Goal: Task Accomplishment & Management: Complete application form

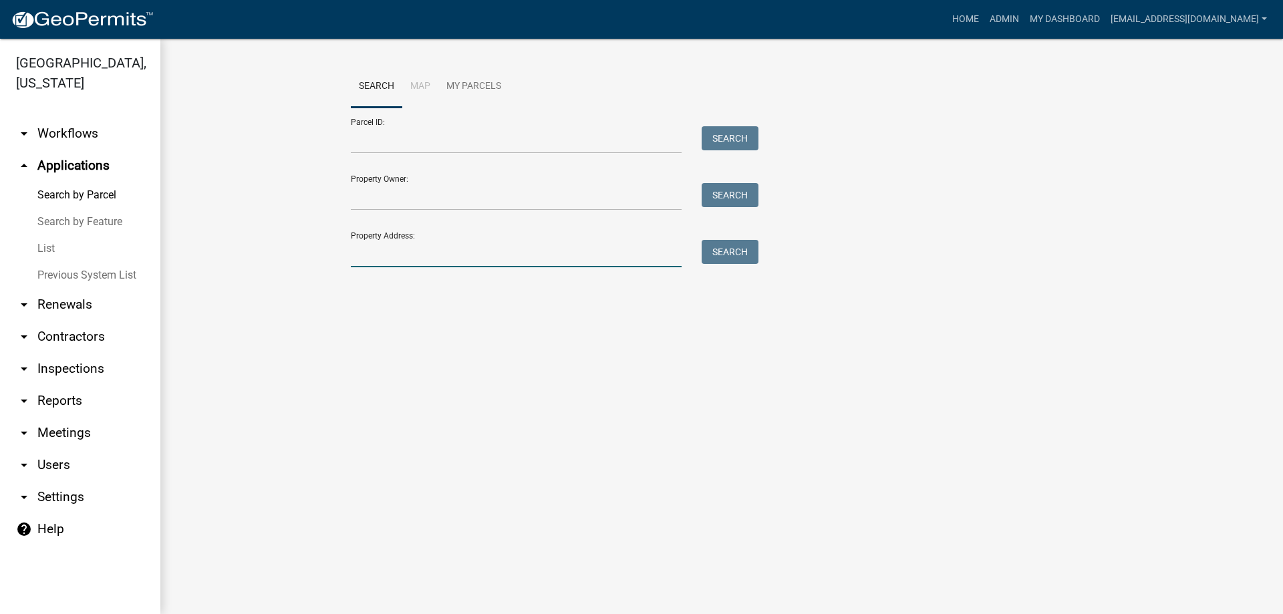
click at [416, 251] on input "Property Address:" at bounding box center [516, 253] width 331 height 27
type input "53 grey rock"
click at [730, 252] on button "Search" at bounding box center [730, 252] width 57 height 24
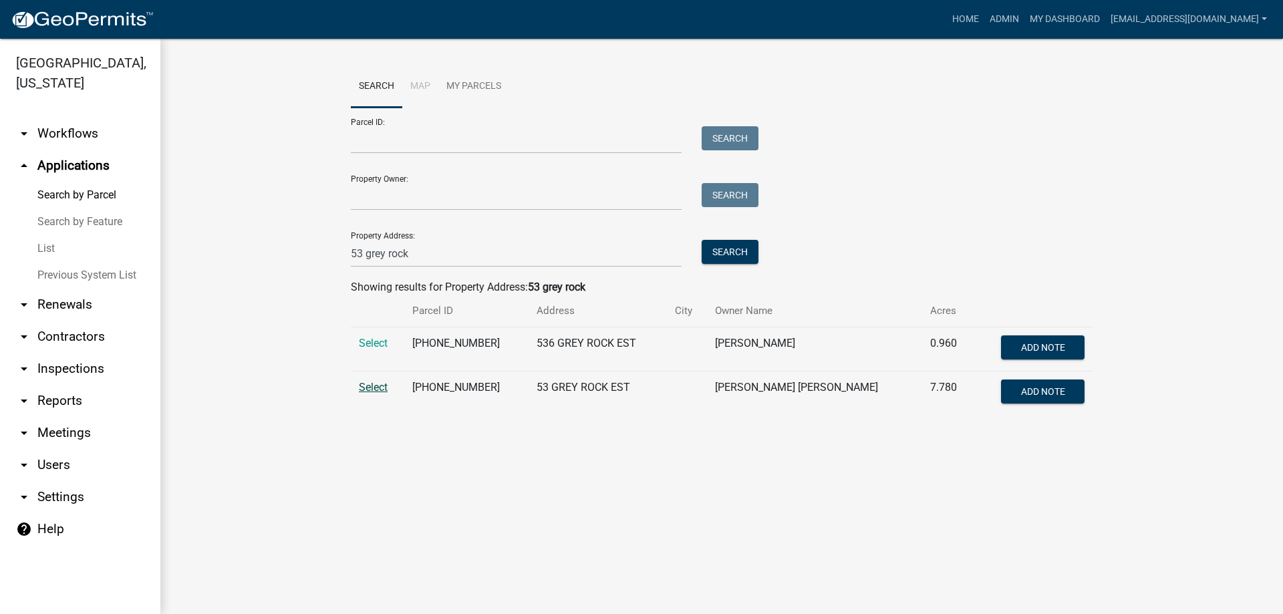
click at [368, 384] on span "Select" at bounding box center [373, 387] width 29 height 13
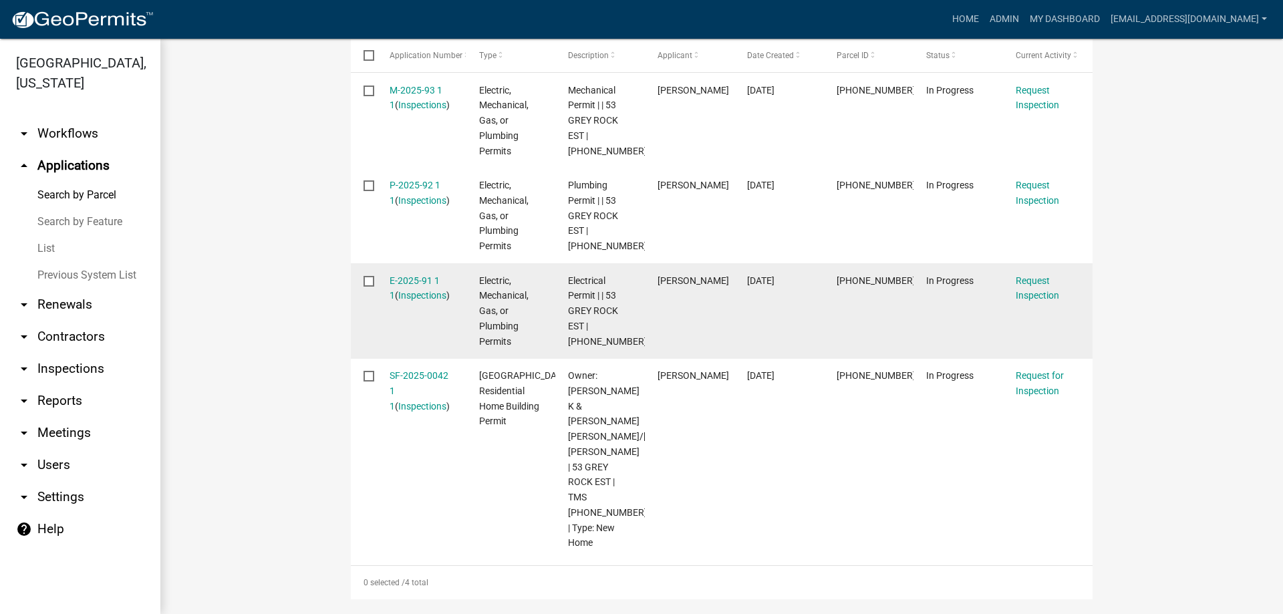
scroll to position [468, 0]
click at [413, 278] on link "E-2025-91 1 1" at bounding box center [415, 288] width 50 height 26
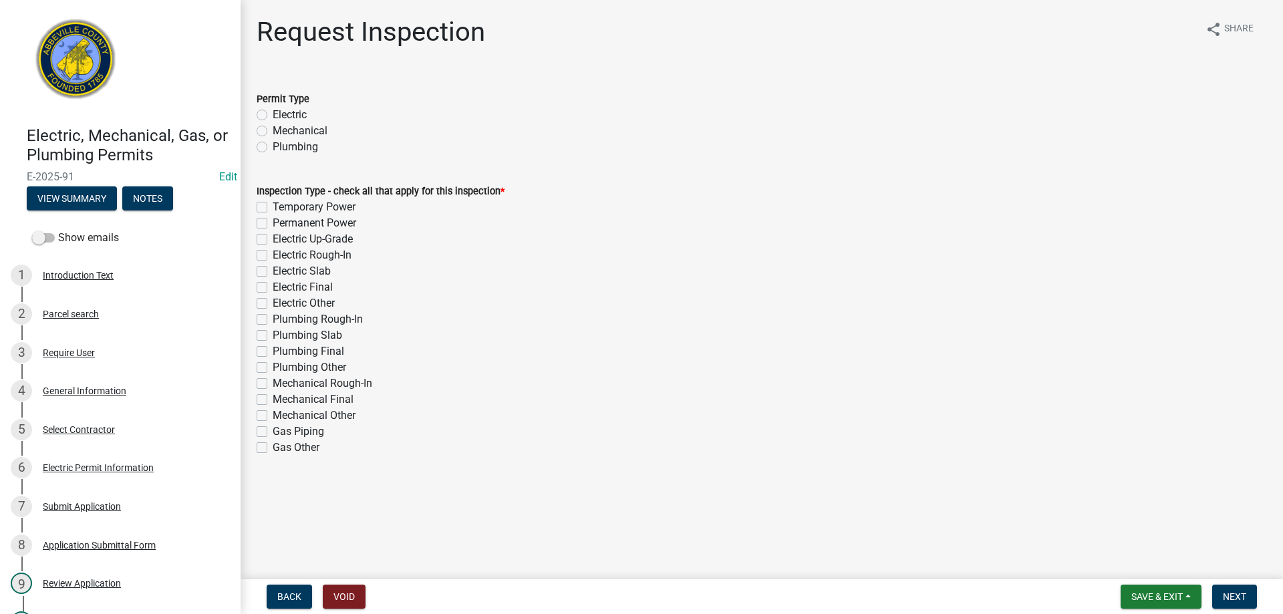
click at [273, 113] on label "Electric" at bounding box center [290, 115] width 34 height 16
click at [273, 113] on input "Electric" at bounding box center [277, 111] width 9 height 9
radio input "true"
click at [273, 222] on label "Permanent Power" at bounding box center [315, 223] width 84 height 16
click at [273, 222] on input "Permanent Power" at bounding box center [277, 219] width 9 height 9
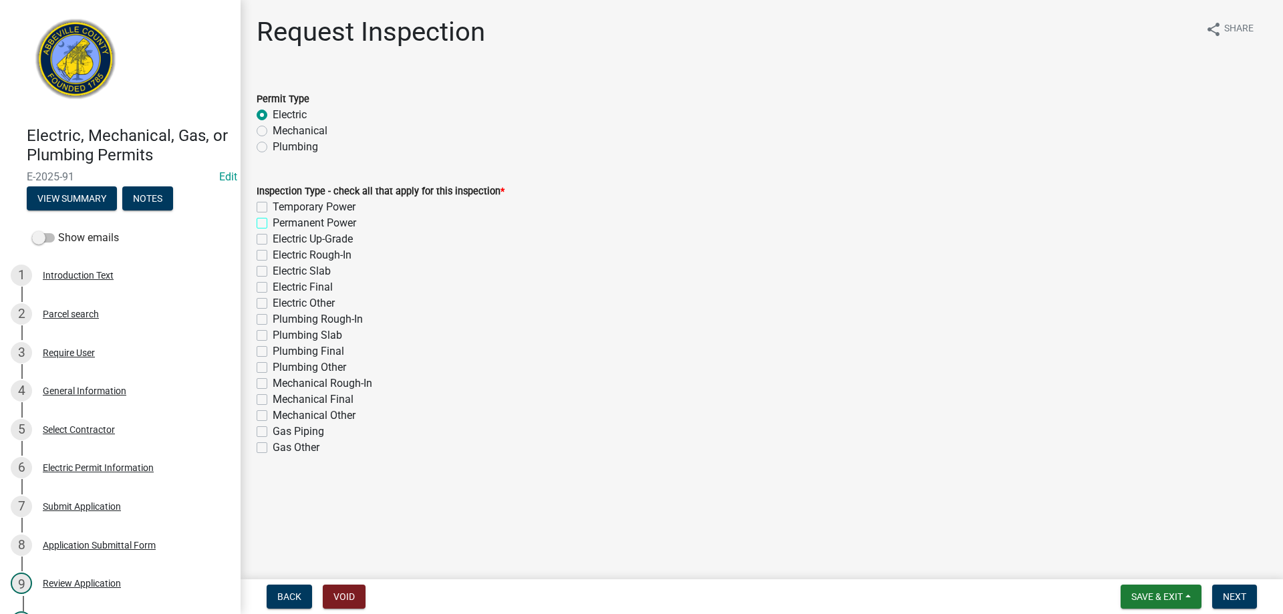
checkbox input "true"
checkbox input "false"
checkbox input "true"
checkbox input "false"
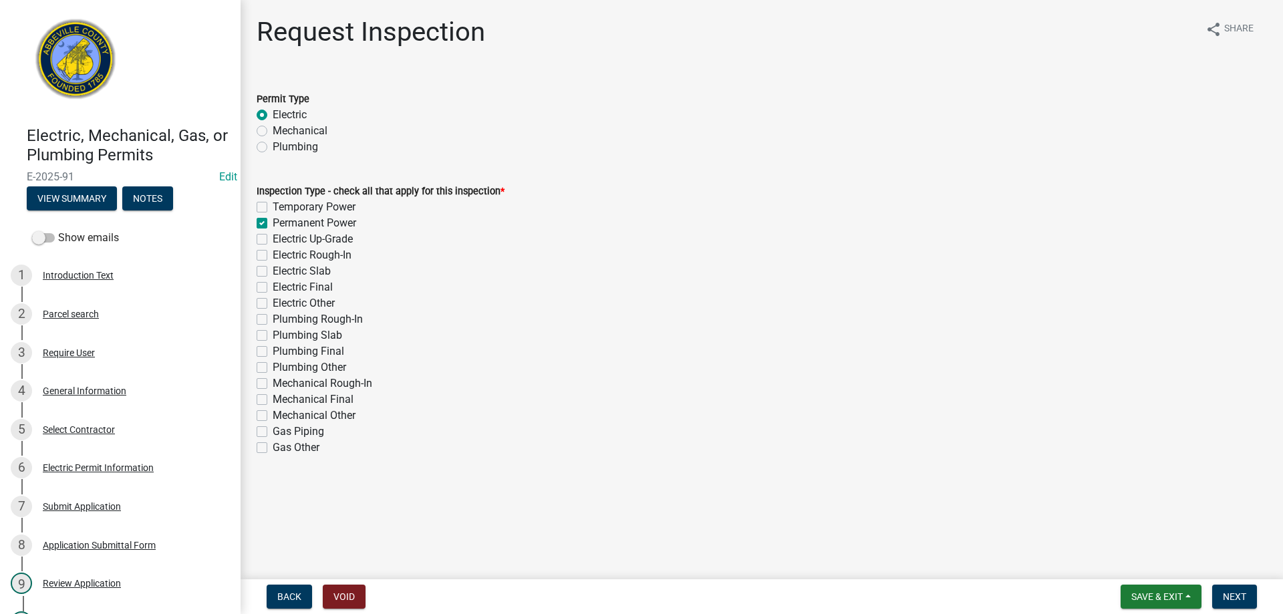
checkbox input "false"
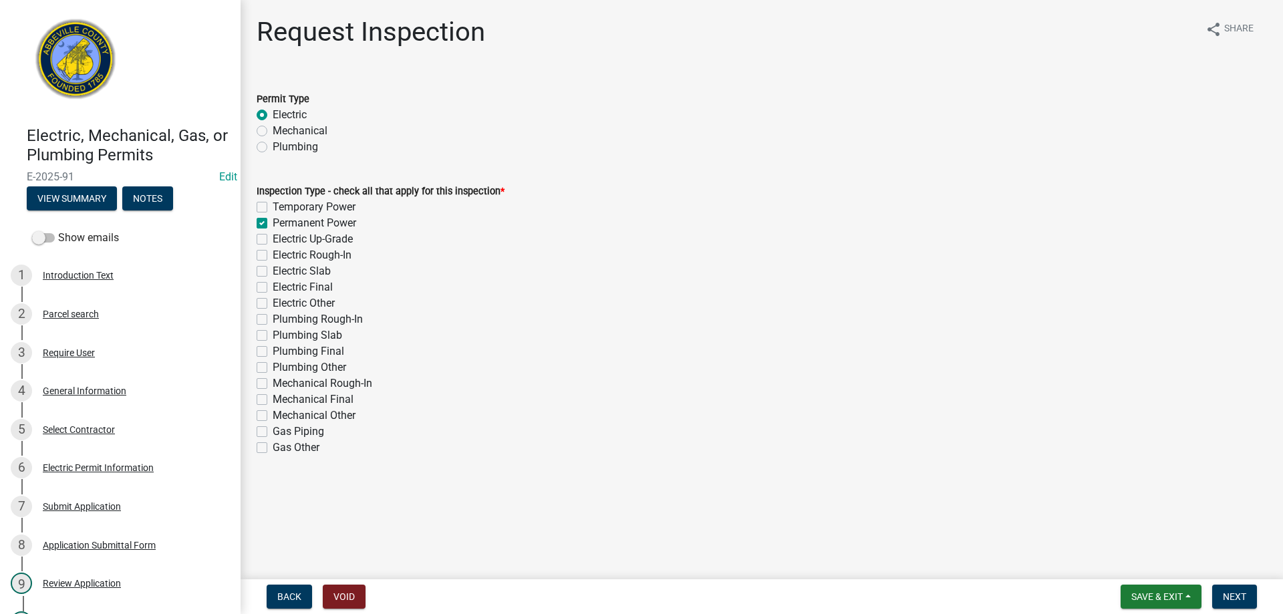
checkbox input "false"
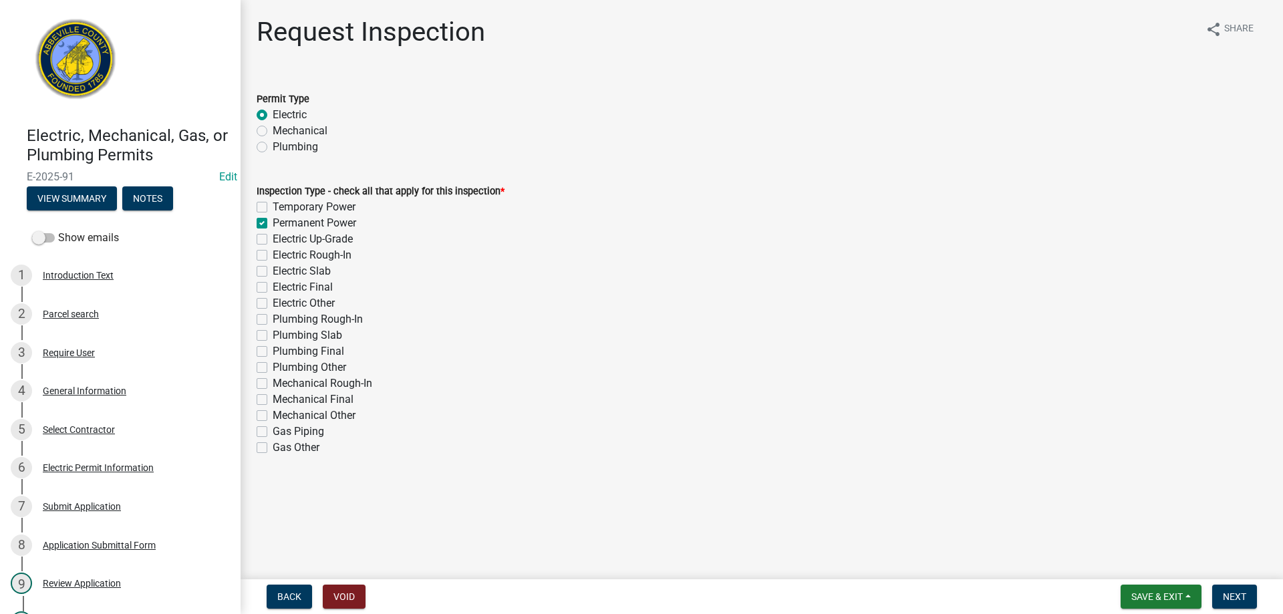
checkbox input "false"
click at [1228, 595] on span "Next" at bounding box center [1234, 596] width 23 height 11
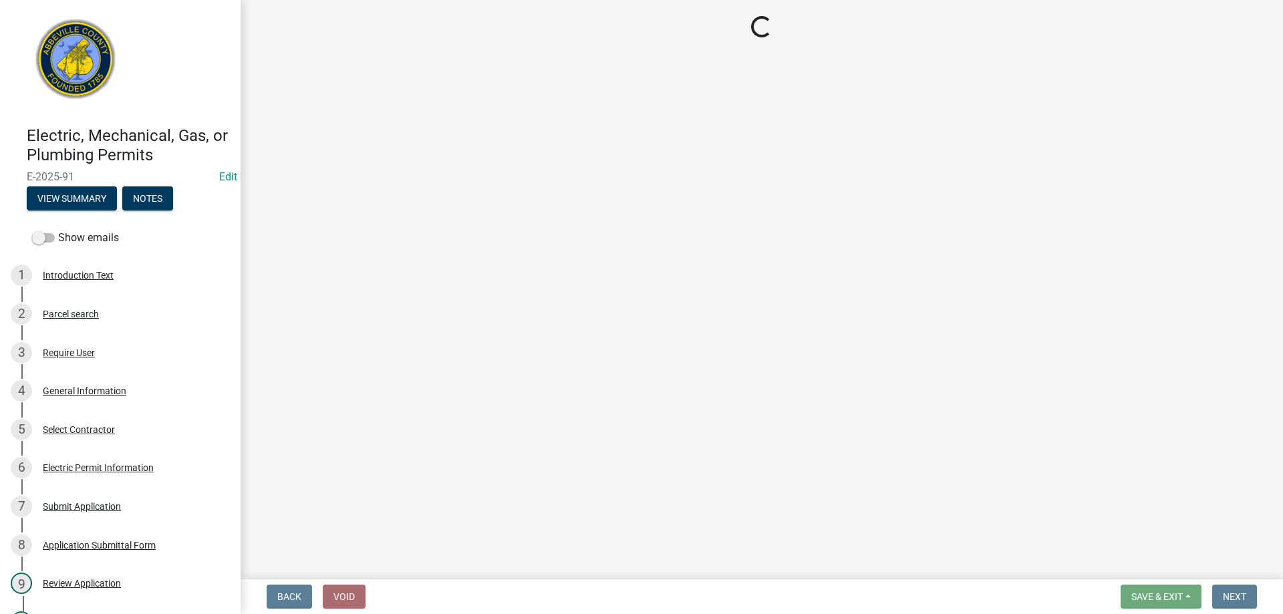
select select "896ec84b-7942-43b9-a78d-4f1554b7930c"
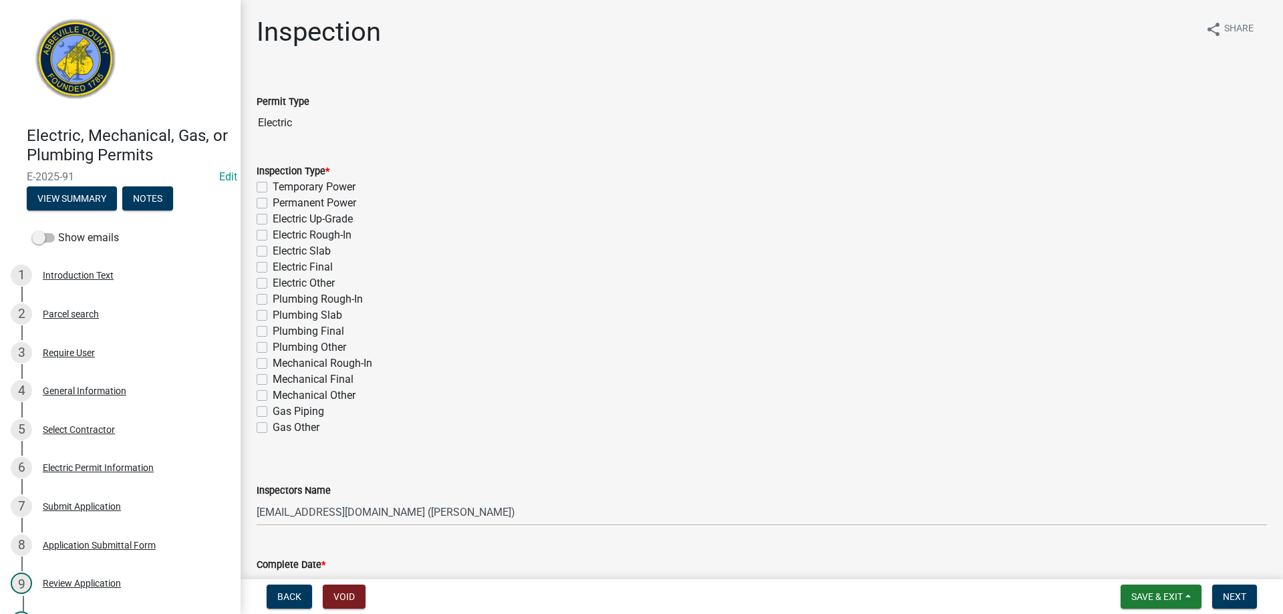
click at [273, 201] on label "Permanent Power" at bounding box center [315, 203] width 84 height 16
click at [273, 201] on input "Permanent Power" at bounding box center [277, 199] width 9 height 9
checkbox input "true"
checkbox input "false"
checkbox input "true"
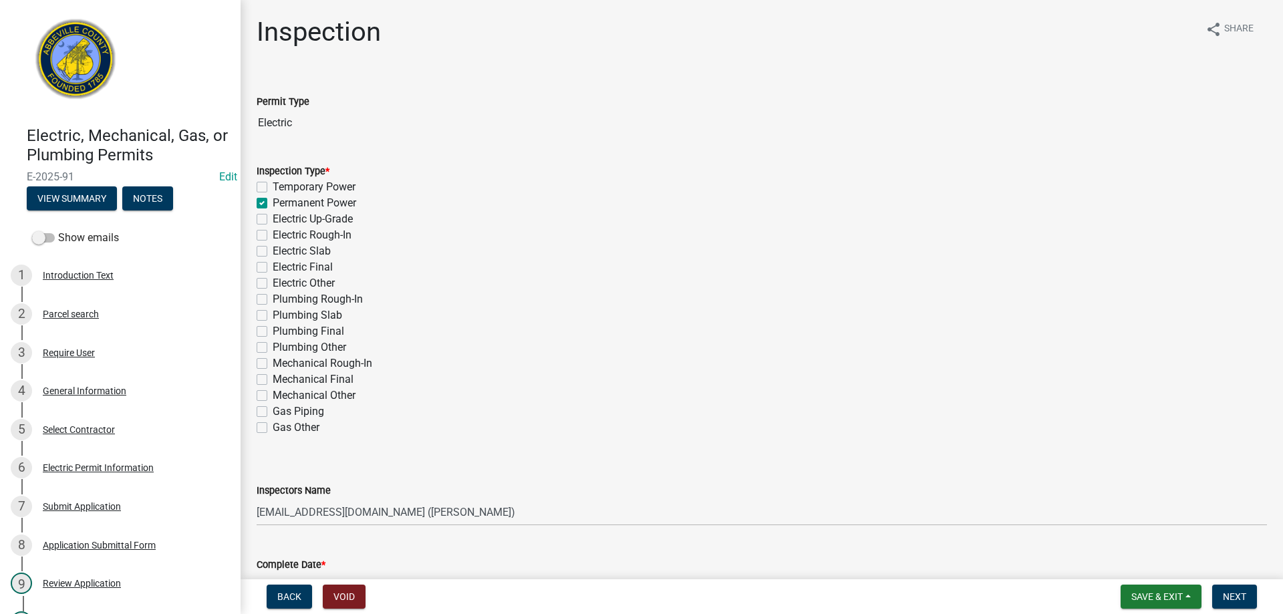
checkbox input "false"
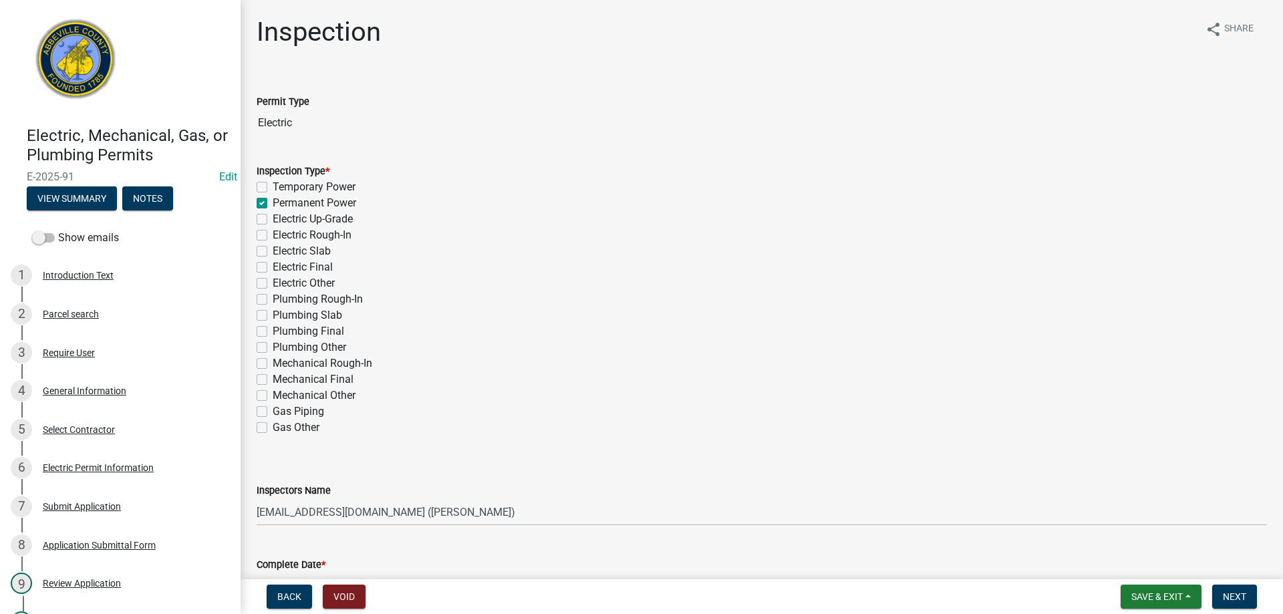
checkbox input "false"
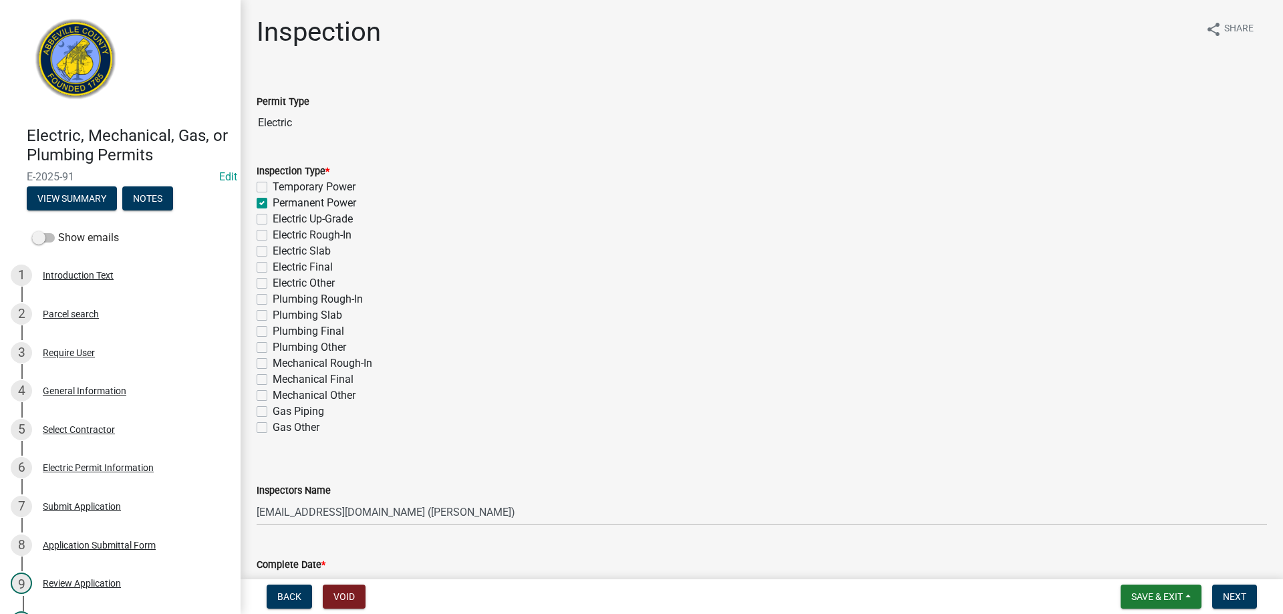
checkbox input "false"
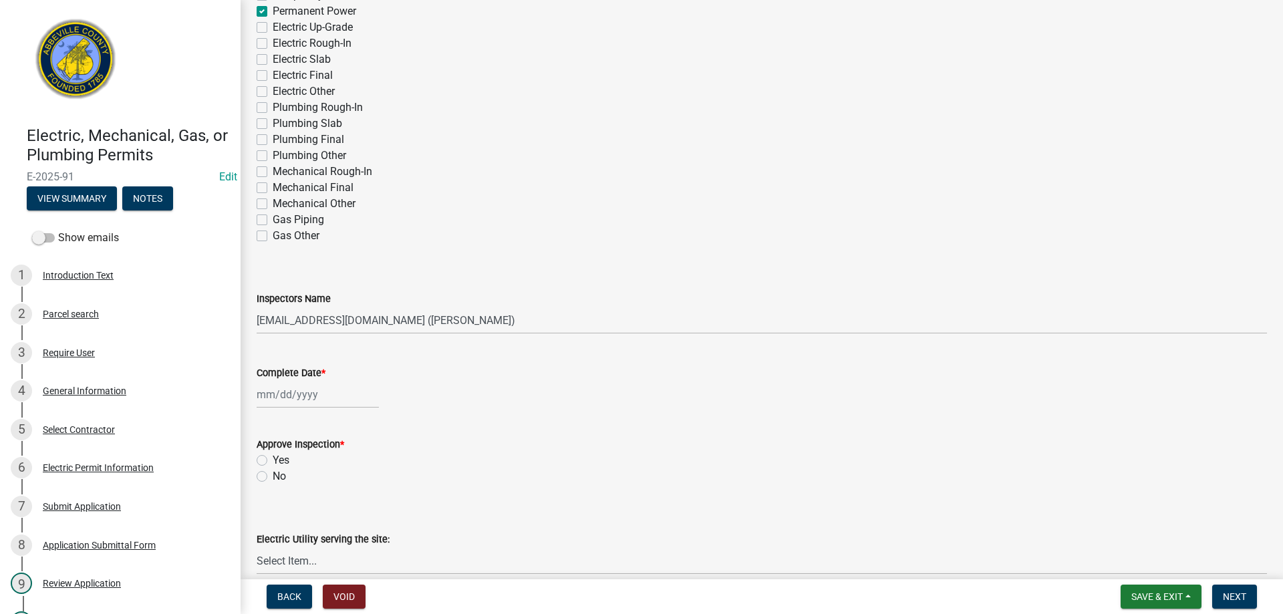
scroll to position [267, 0]
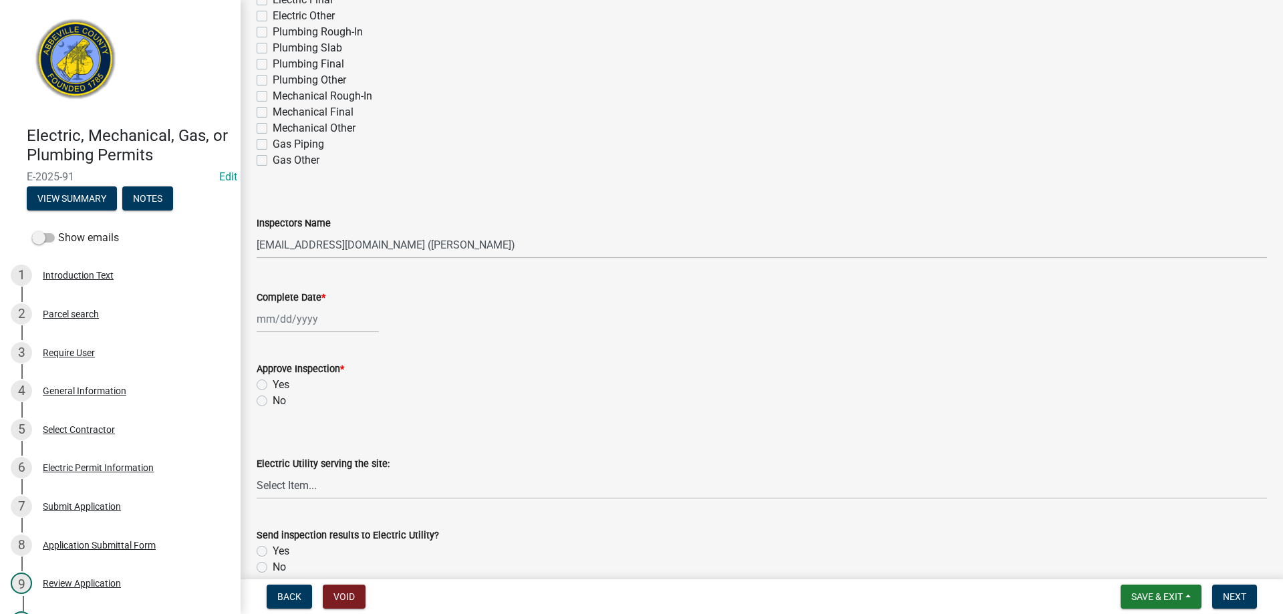
select select "8"
select select "2025"
click at [301, 321] on div "[PERSON_NAME] Feb Mar Apr [PERSON_NAME][DATE] Oct Nov [DATE] 1526 1527 1528 152…" at bounding box center [318, 318] width 122 height 27
click at [269, 427] on div "11" at bounding box center [269, 432] width 21 height 21
type input "[DATE]"
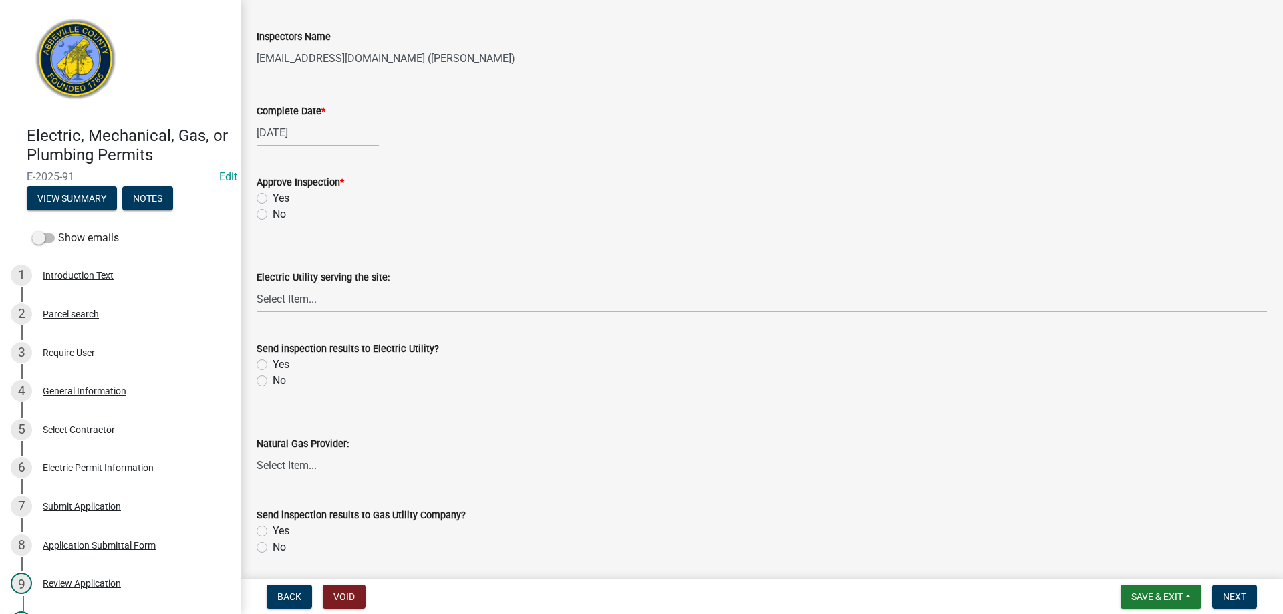
scroll to position [535, 0]
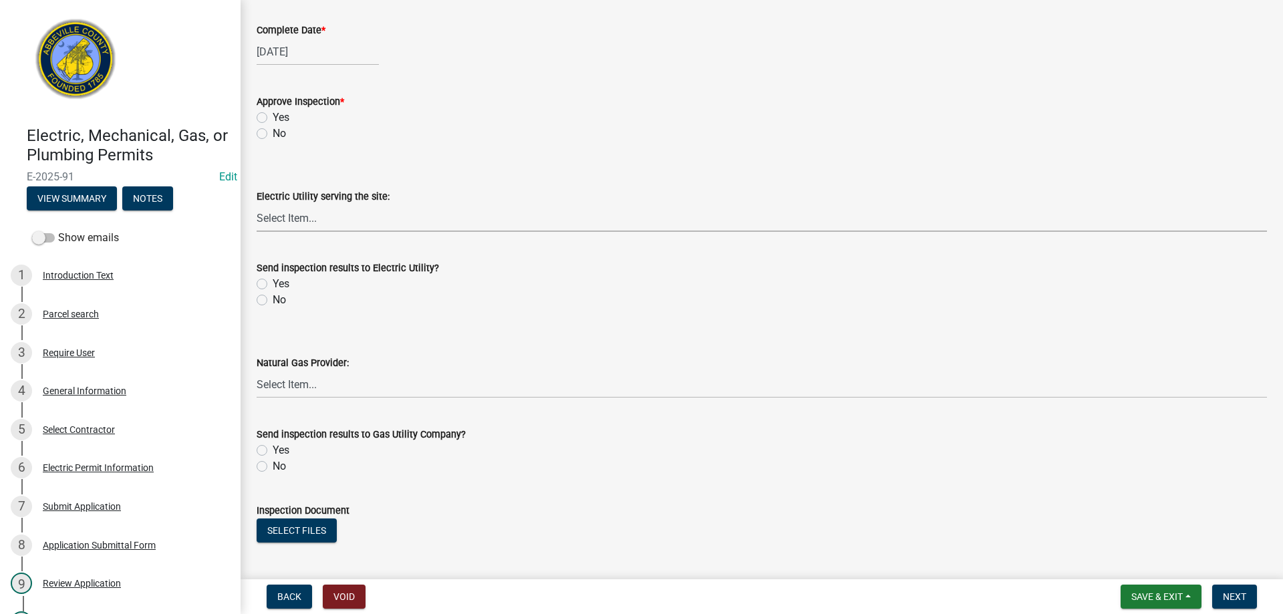
click at [289, 213] on select "Select Item... Little River Electric Co-Op Laurens Electric Co-Op Duke Energy D…" at bounding box center [762, 217] width 1010 height 27
click at [257, 204] on select "Select Item... Little River Electric Co-Op Laurens Electric Co-Op Duke Energy D…" at bounding box center [762, 217] width 1010 height 27
select select "bd80ec07-8d03-48b2-b776-9846ceba1ce7"
click at [273, 281] on label "Yes" at bounding box center [281, 284] width 17 height 16
click at [273, 281] on input "Yes" at bounding box center [277, 280] width 9 height 9
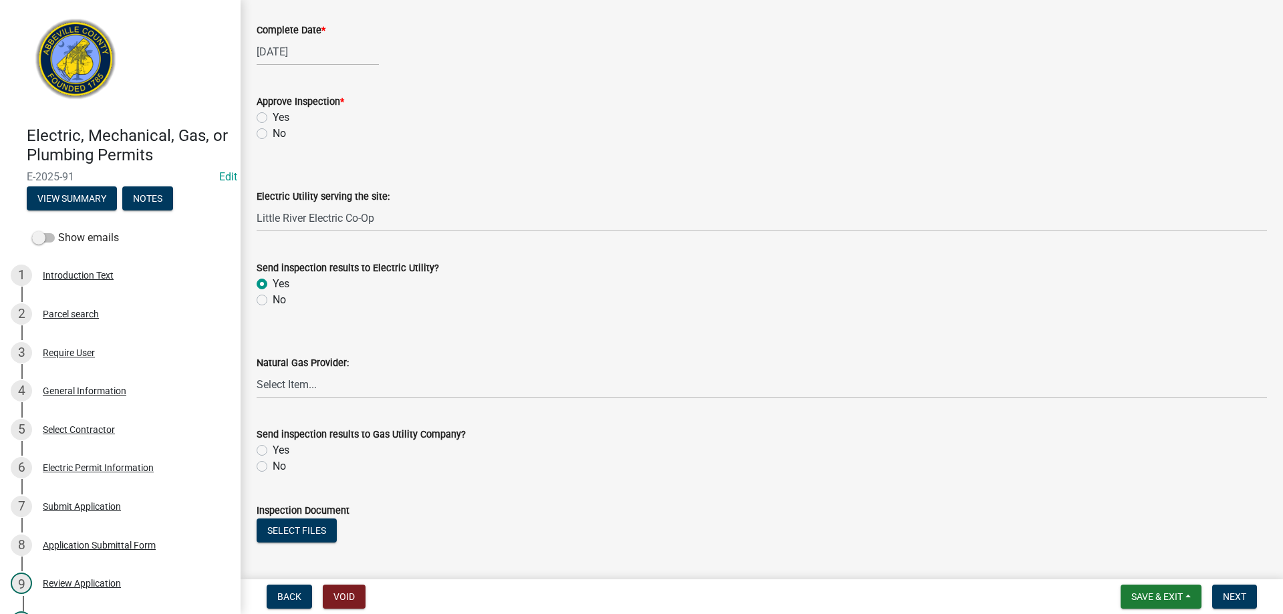
radio input "true"
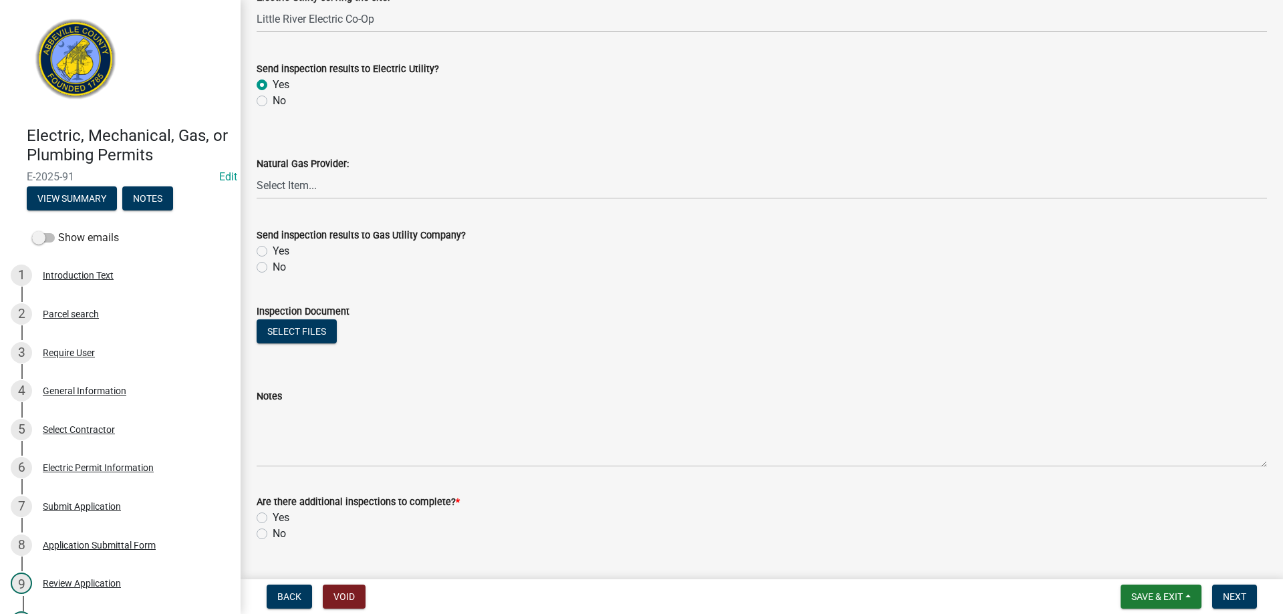
scroll to position [766, 0]
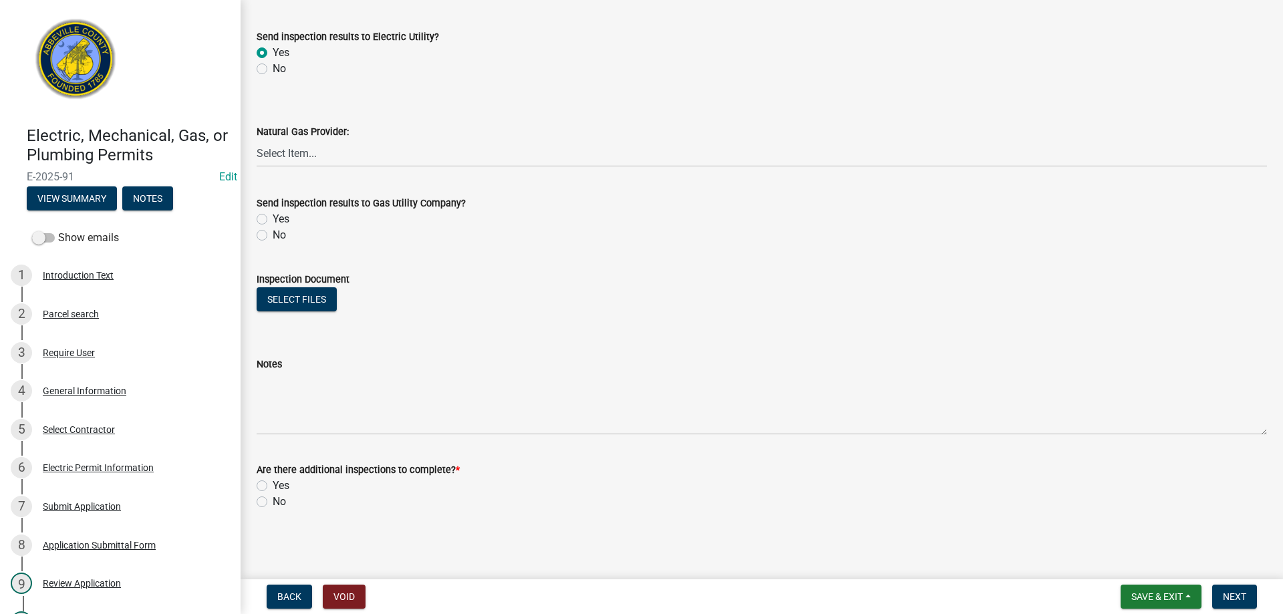
click at [273, 482] on label "Yes" at bounding box center [281, 486] width 17 height 16
click at [273, 482] on input "Yes" at bounding box center [277, 482] width 9 height 9
radio input "true"
click at [1233, 589] on button "Next" at bounding box center [1234, 597] width 45 height 24
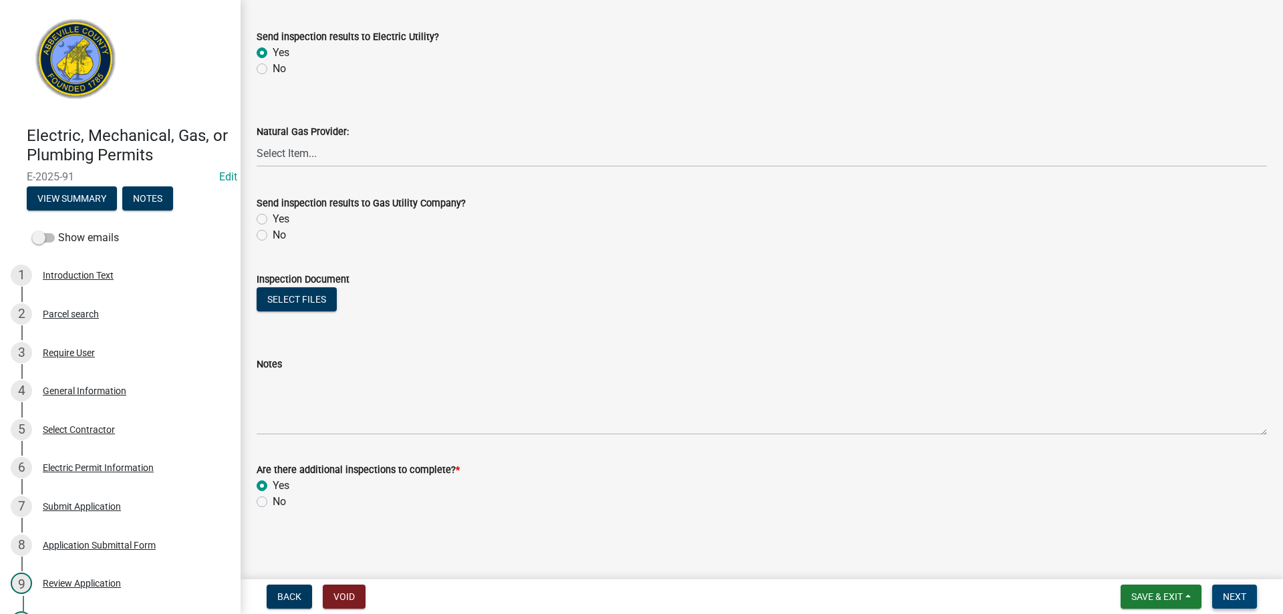
click at [1235, 593] on span "Next" at bounding box center [1234, 596] width 23 height 11
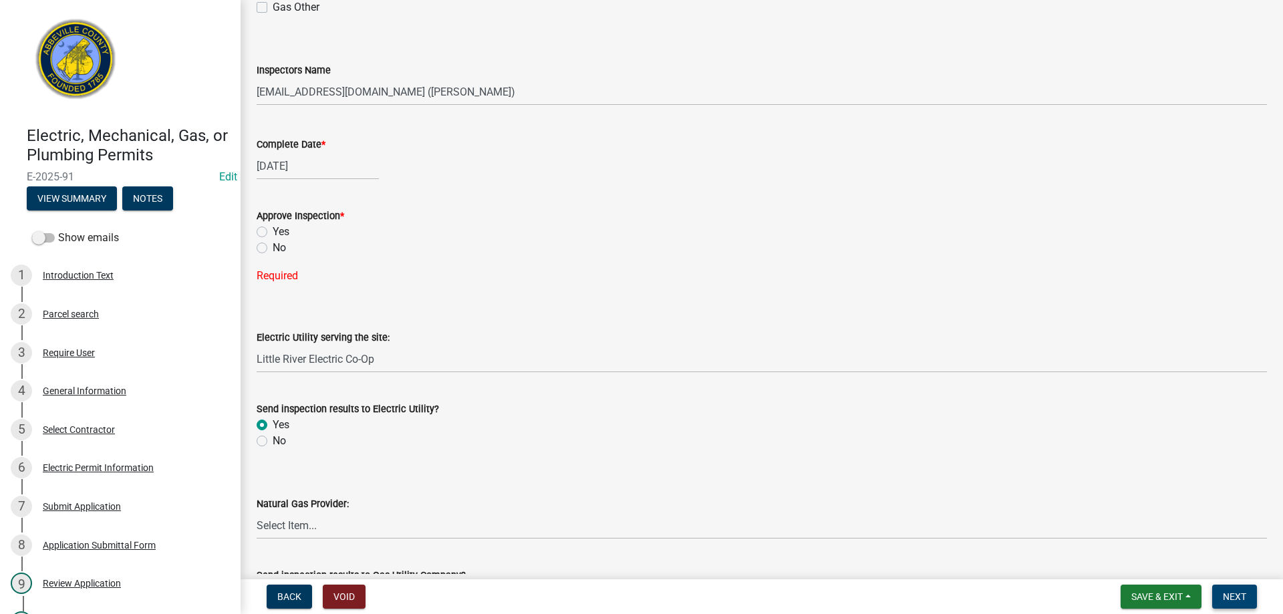
scroll to position [407, 0]
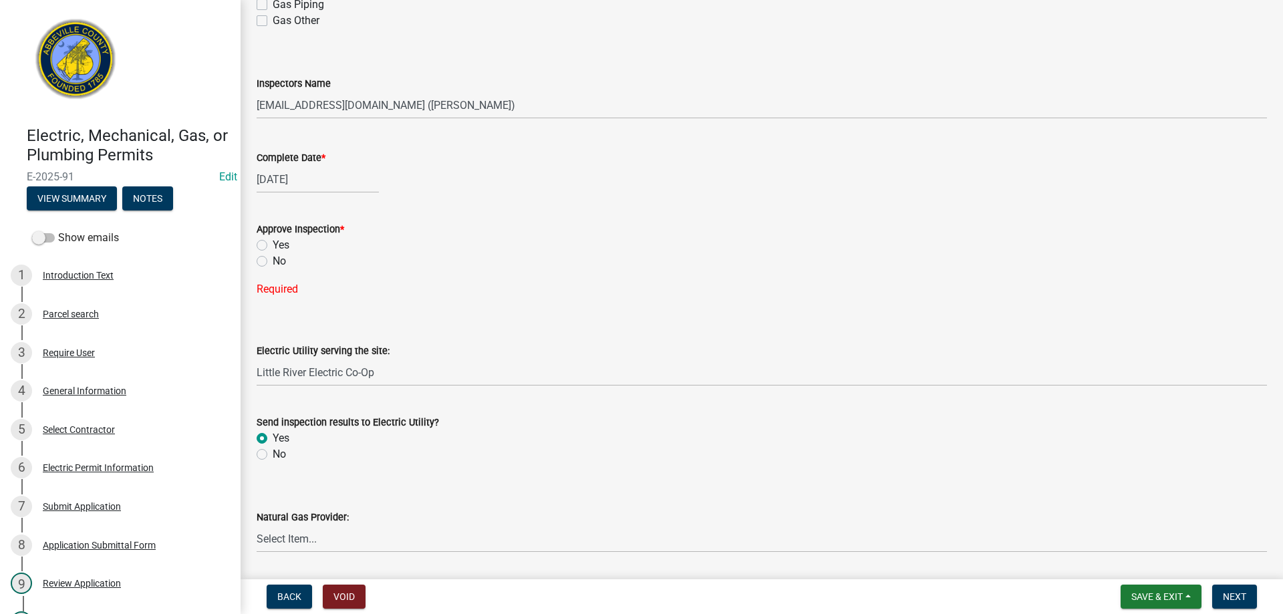
click at [273, 244] on label "Yes" at bounding box center [281, 245] width 17 height 16
click at [273, 244] on input "Yes" at bounding box center [277, 241] width 9 height 9
radio input "true"
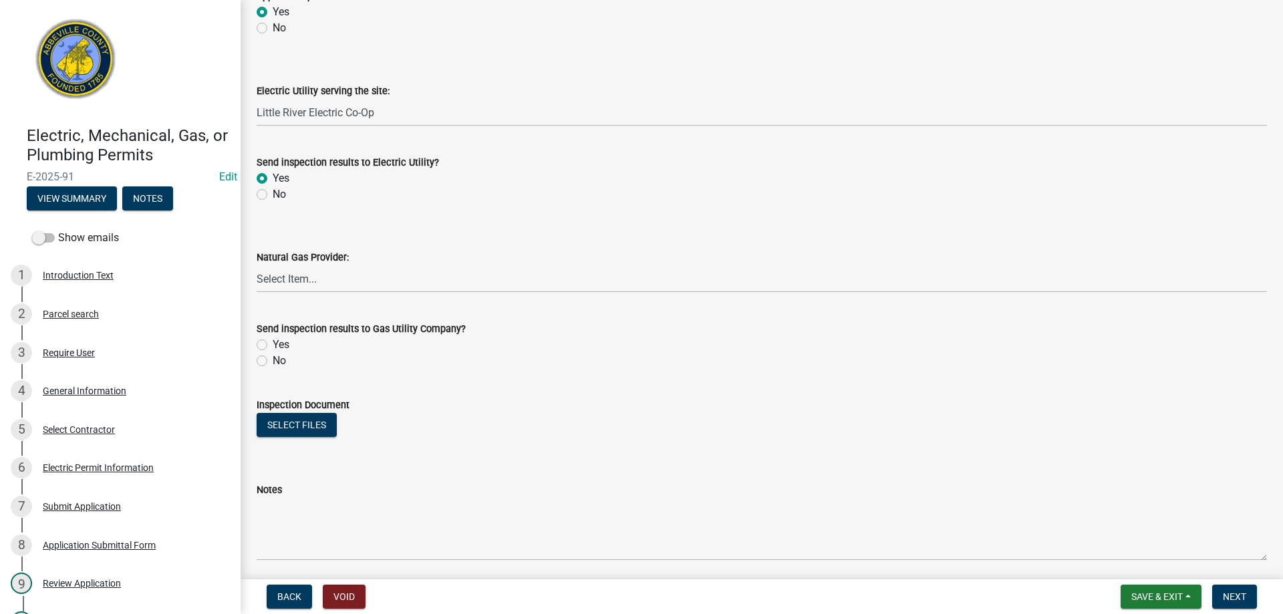
scroll to position [766, 0]
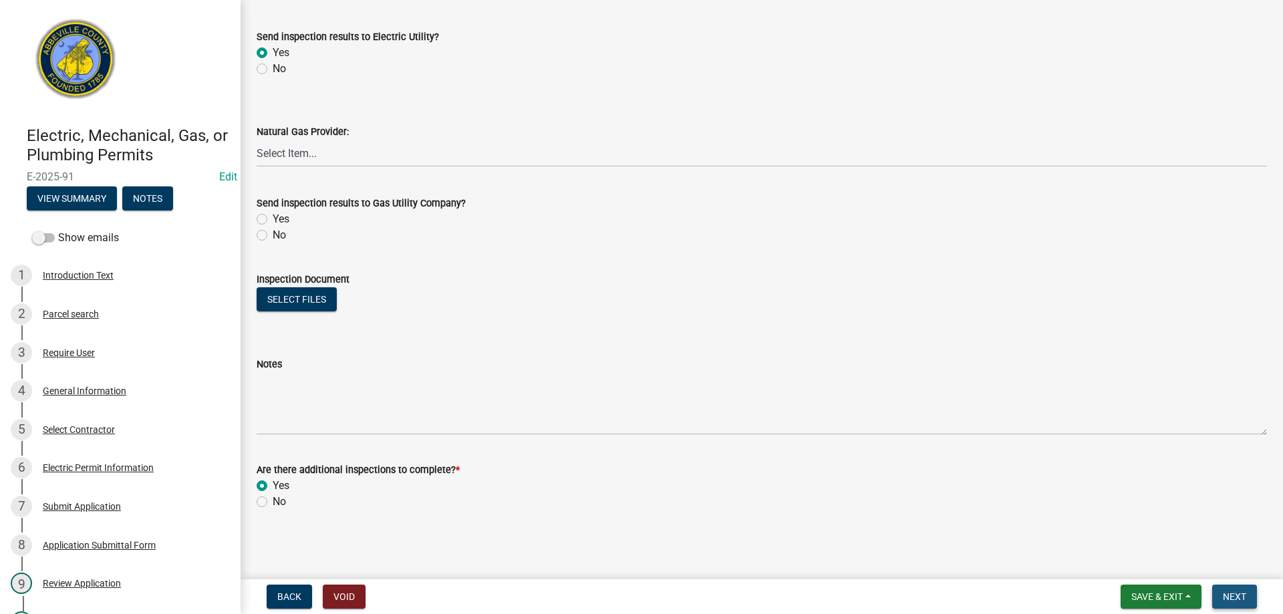
click at [1231, 595] on span "Next" at bounding box center [1234, 596] width 23 height 11
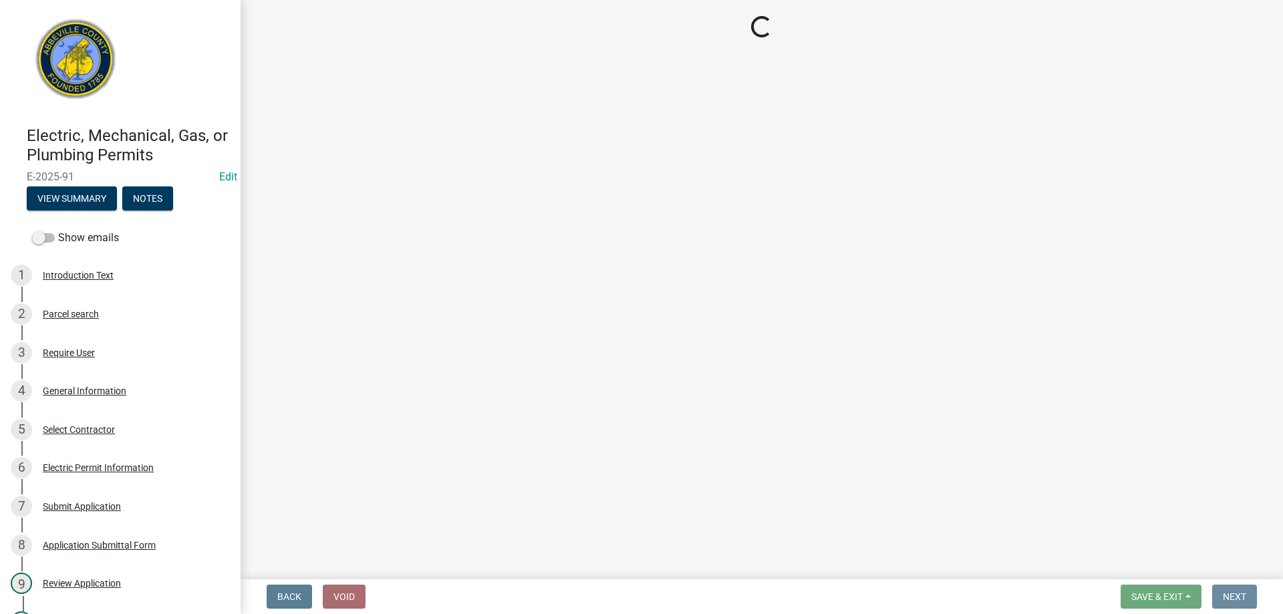
scroll to position [0, 0]
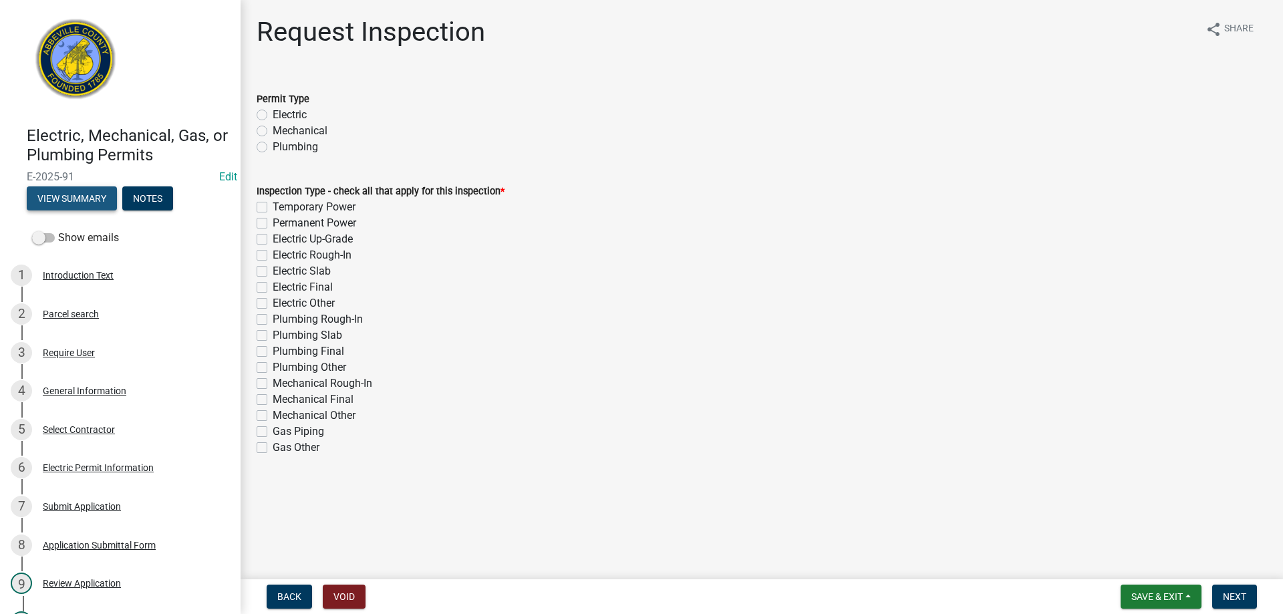
click at [86, 196] on button "View Summary" at bounding box center [72, 198] width 90 height 24
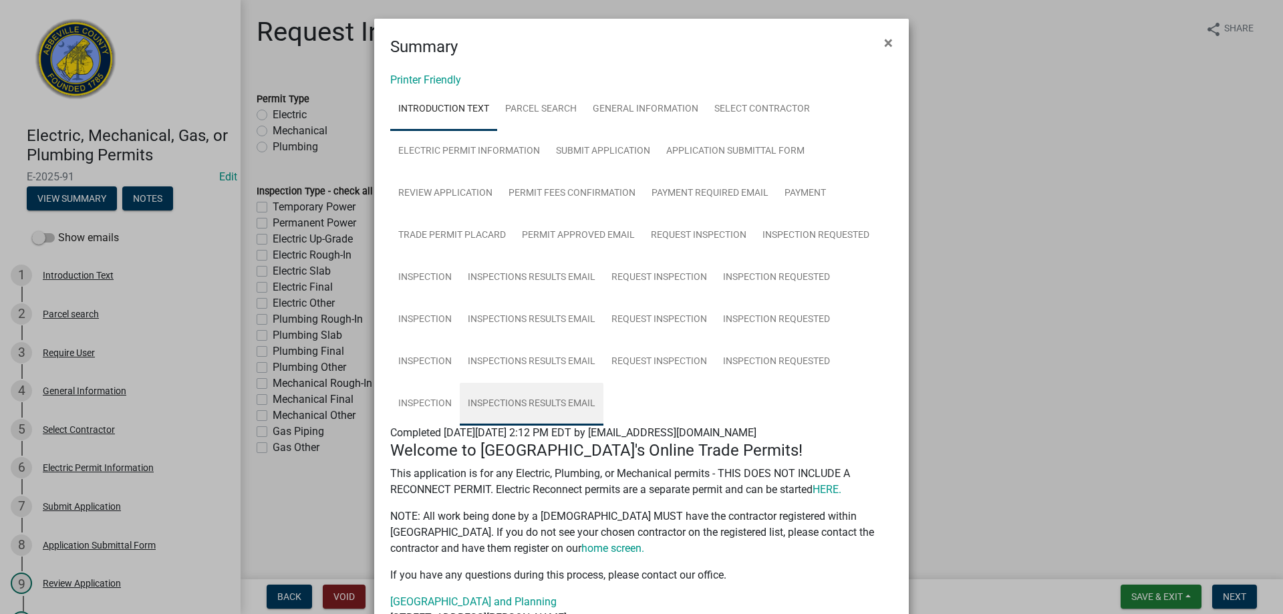
click at [531, 404] on link "Inspections Results Email" at bounding box center [532, 404] width 144 height 43
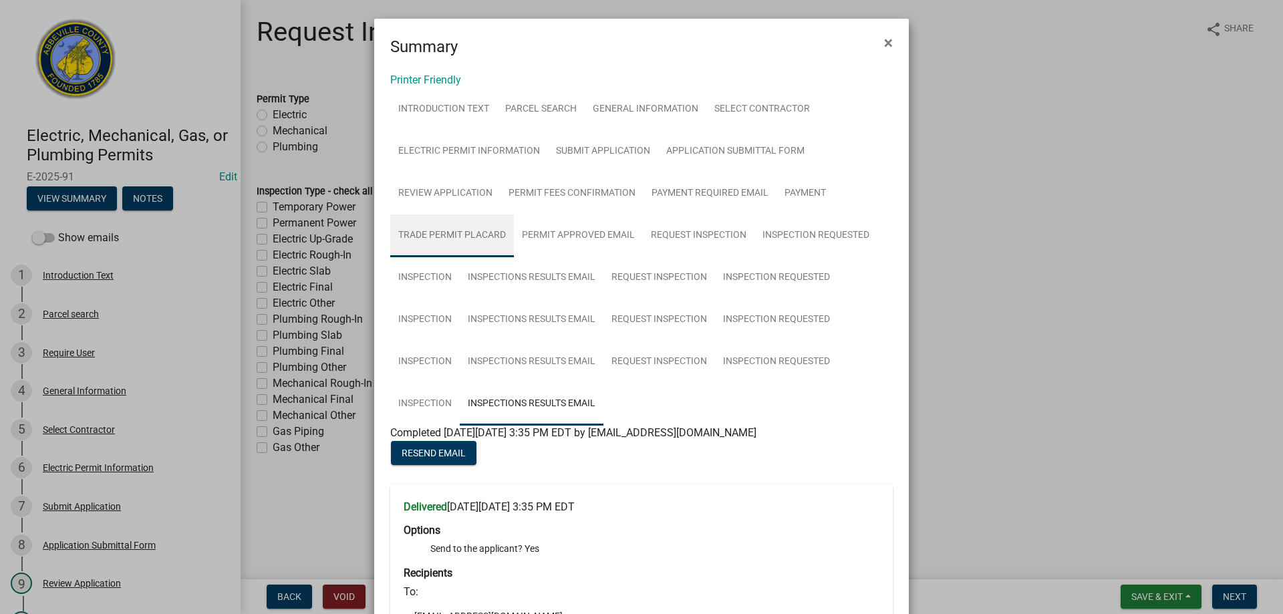
click at [438, 231] on link "Trade Permit Placard" at bounding box center [452, 236] width 124 height 43
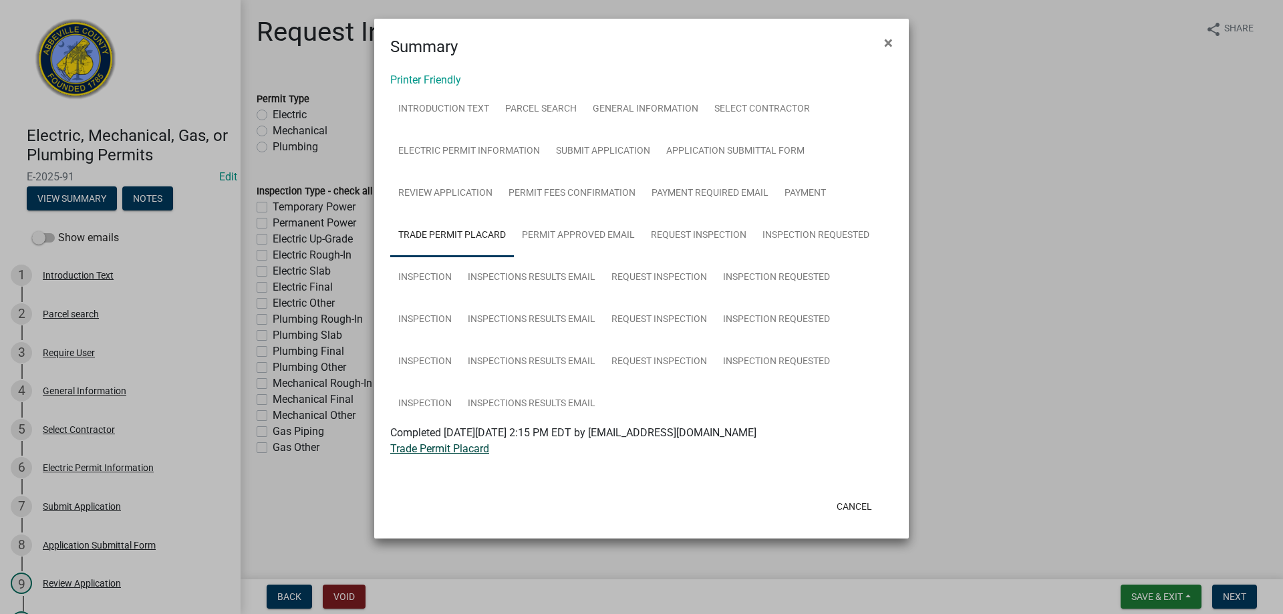
click at [427, 447] on link "Trade Permit Placard" at bounding box center [439, 448] width 99 height 13
